Goal: Find specific page/section

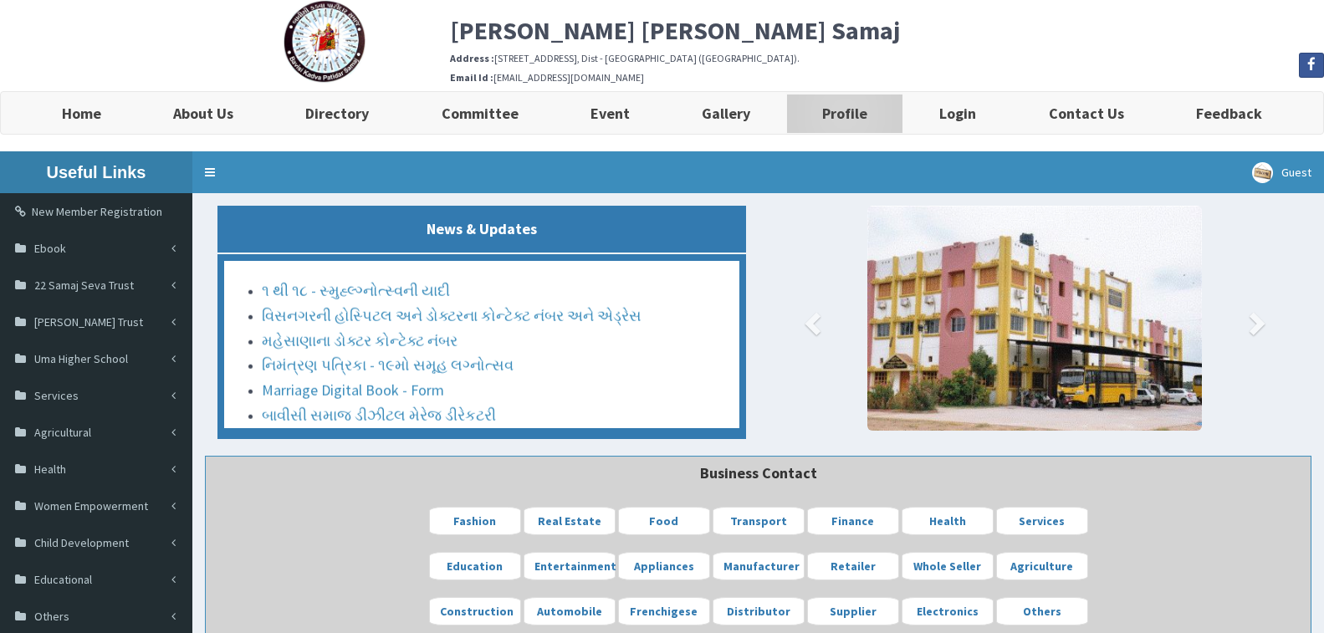
click at [851, 116] on b "Profile" at bounding box center [844, 113] width 45 height 19
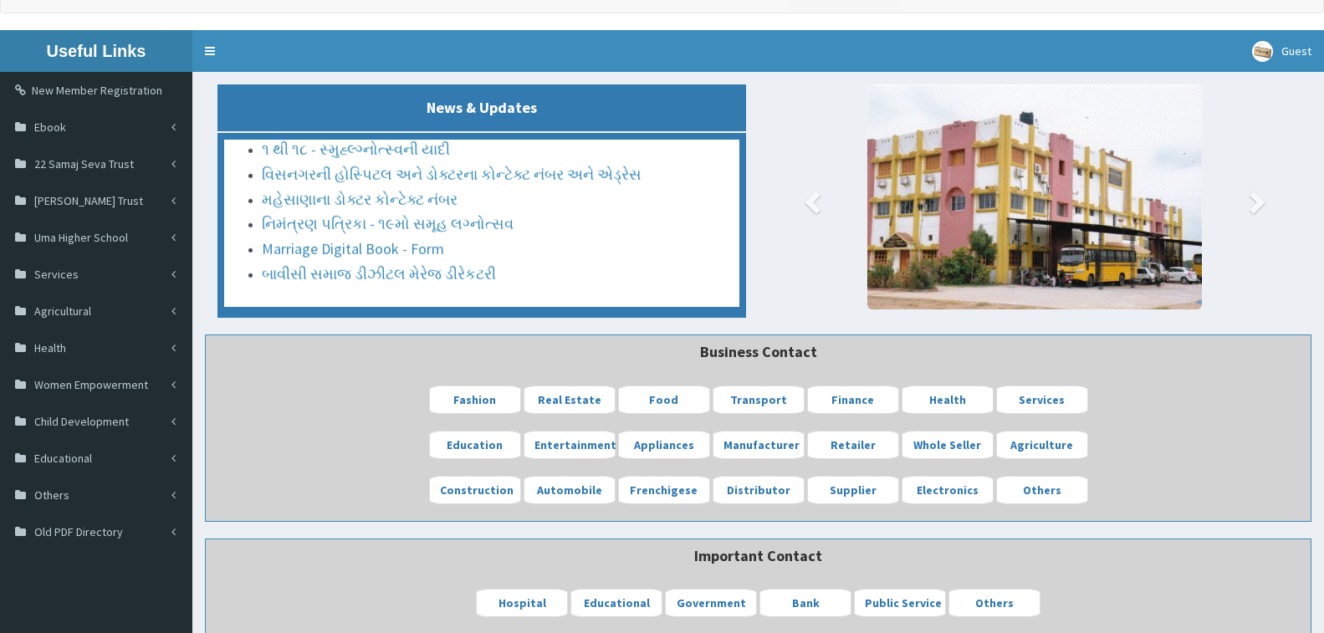
scroll to position [418, 0]
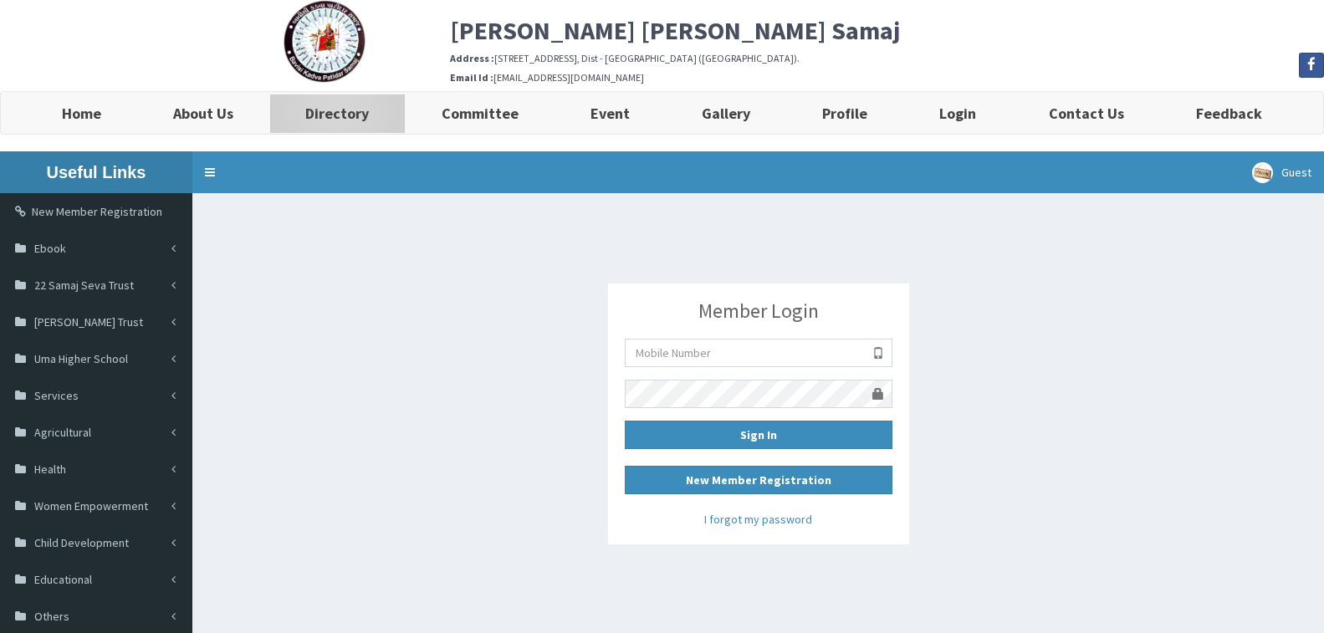
click at [344, 114] on b "Directory" at bounding box center [337, 113] width 64 height 19
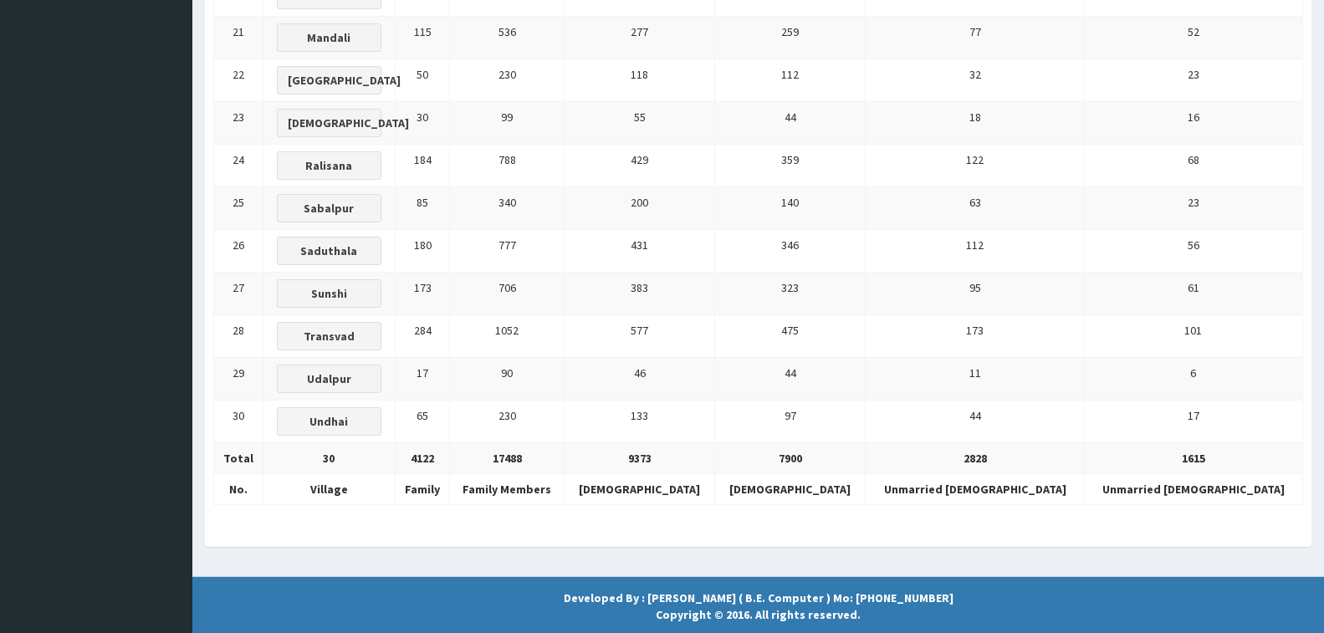
scroll to position [1160, 0]
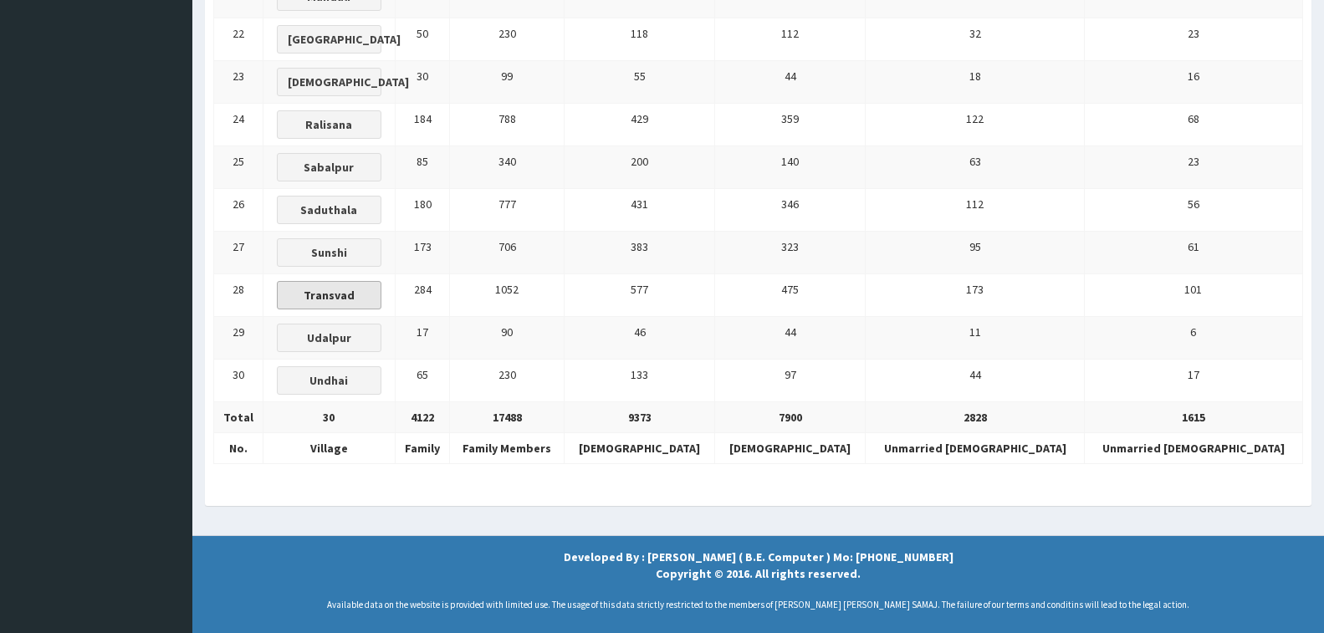
click at [355, 299] on b "Transvad" at bounding box center [329, 295] width 51 height 15
